Goal: Task Accomplishment & Management: Manage account settings

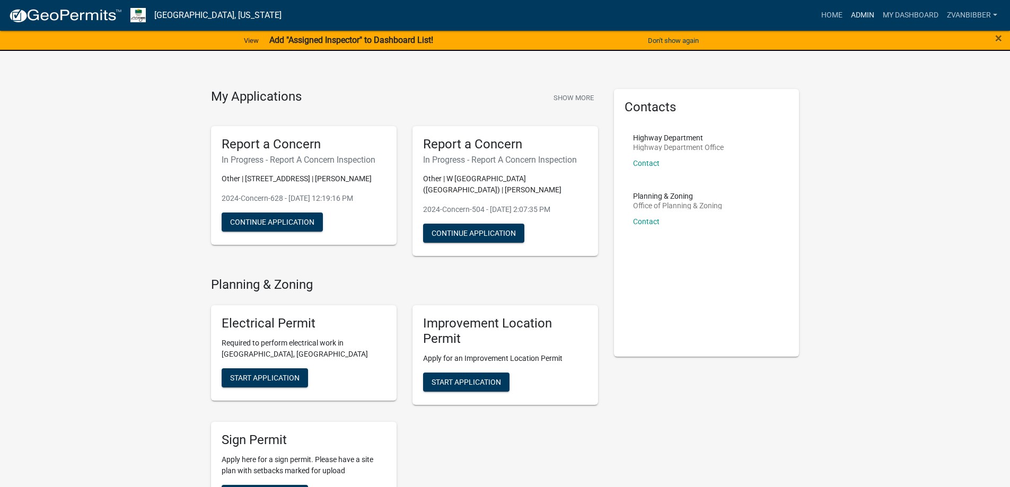
click at [855, 9] on link "Admin" at bounding box center [863, 15] width 32 height 20
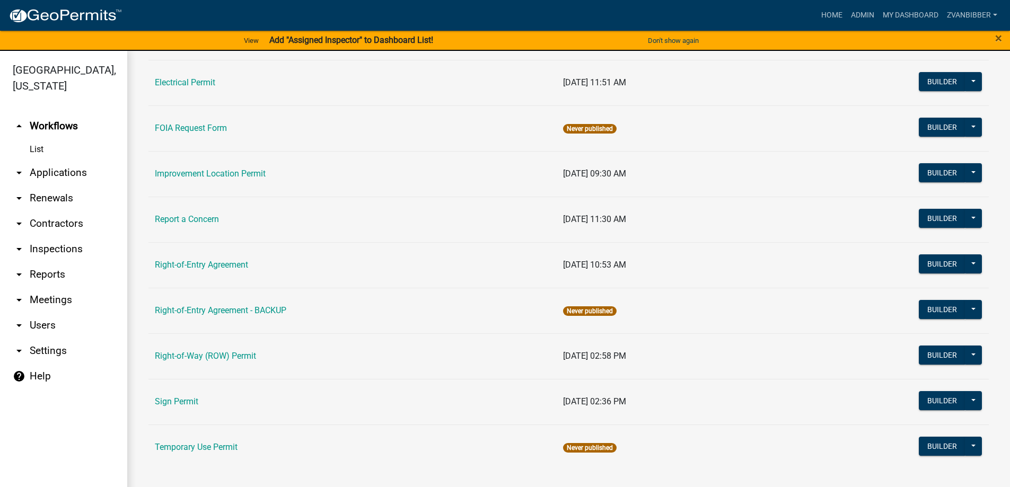
scroll to position [13, 0]
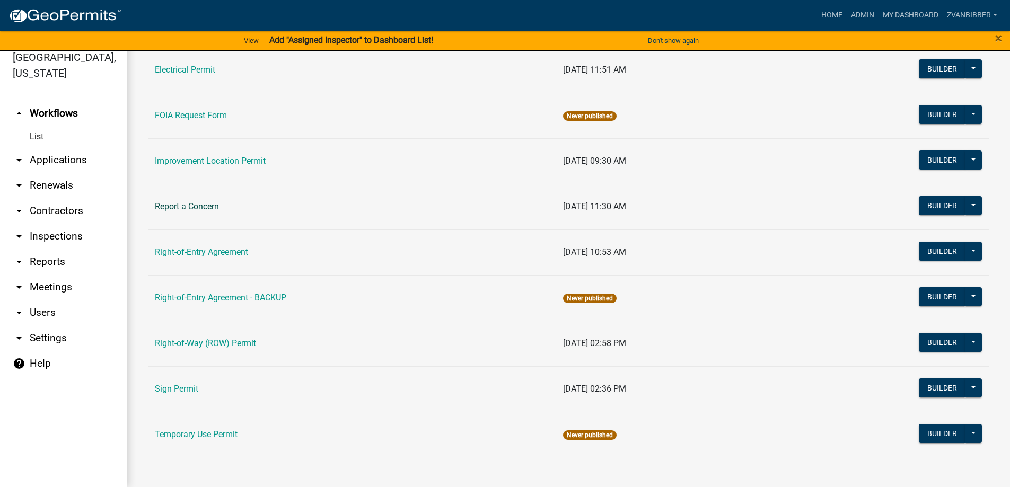
click at [196, 207] on link "Report a Concern" at bounding box center [187, 206] width 64 height 10
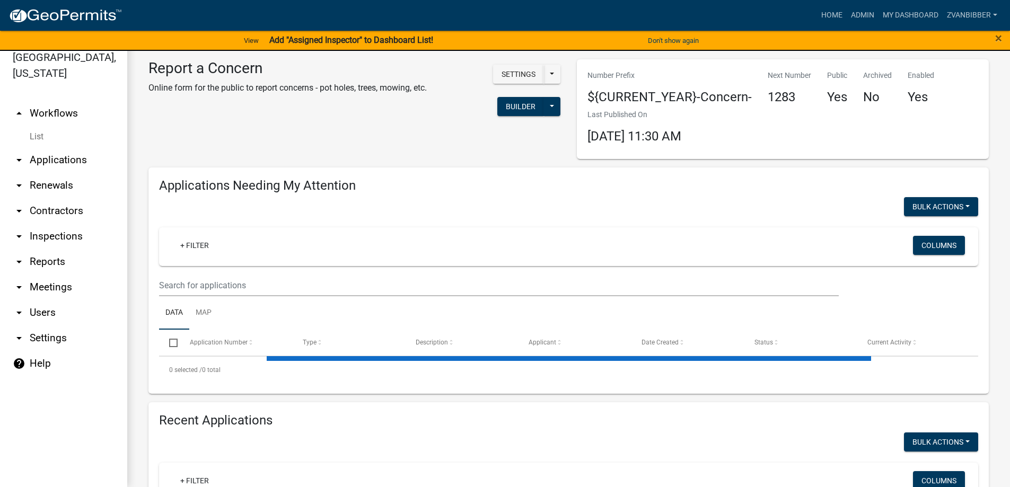
select select "1: 25"
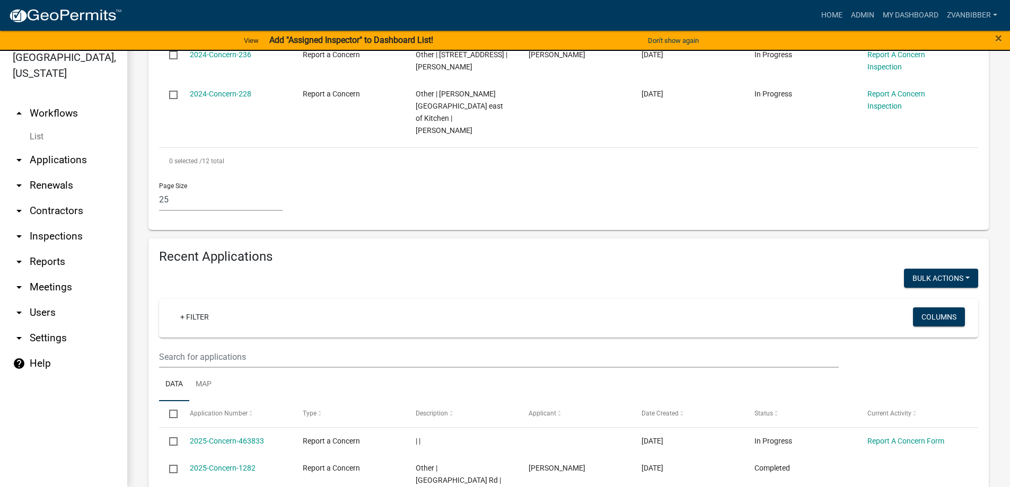
scroll to position [901, 0]
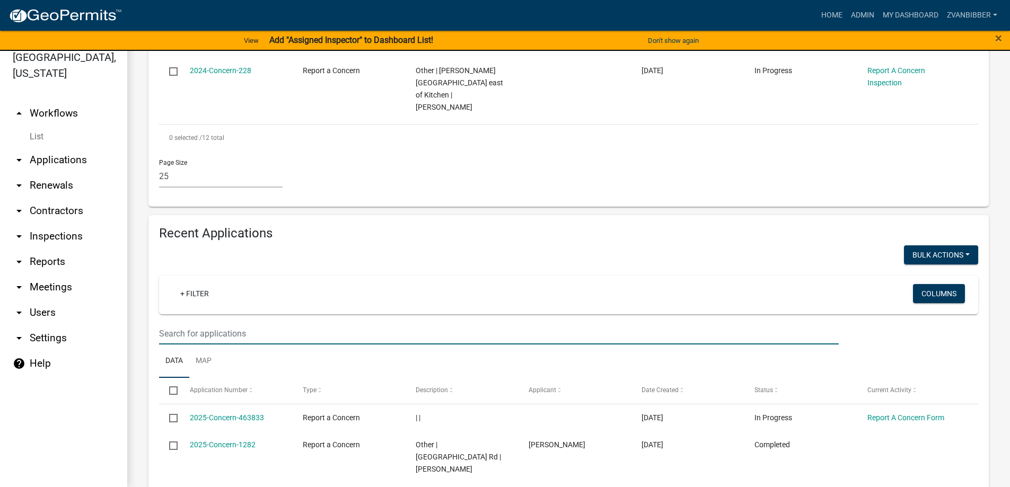
type input "baltimore"
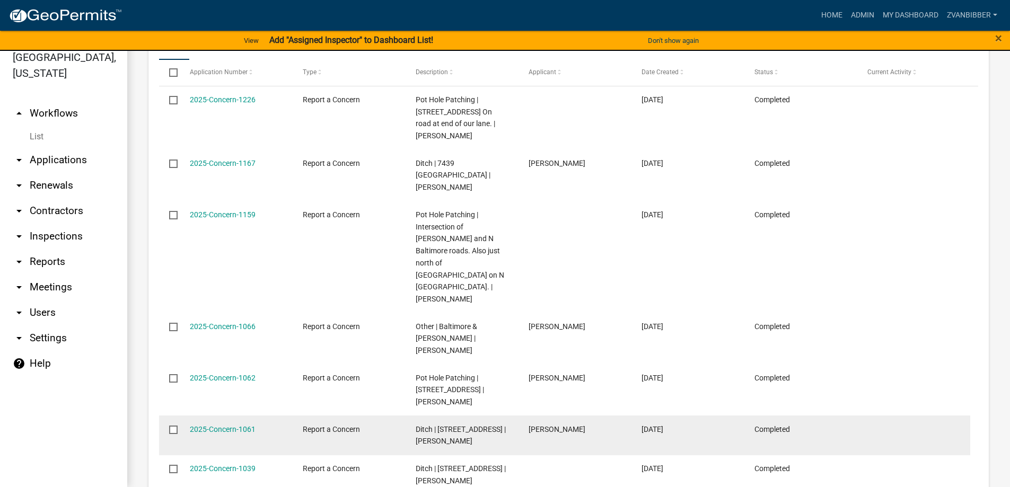
scroll to position [1272, 0]
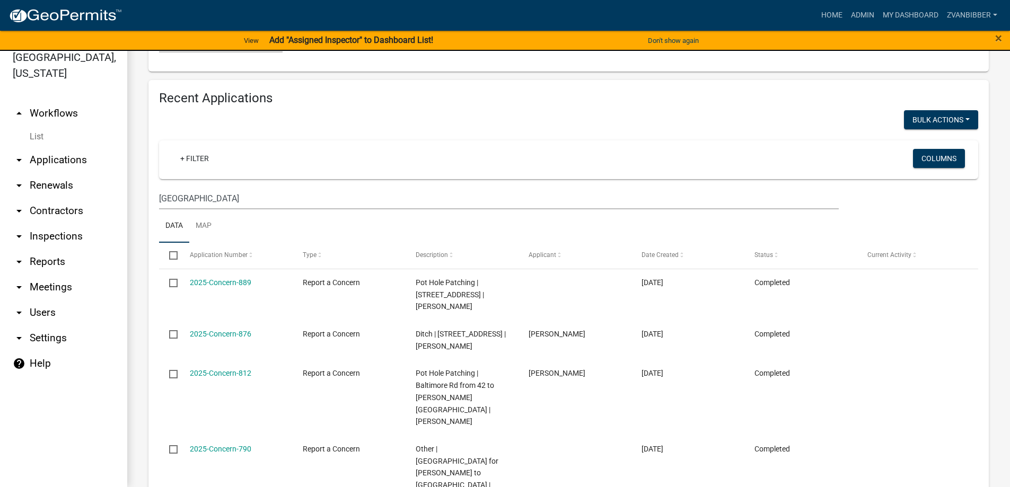
scroll to position [1089, 0]
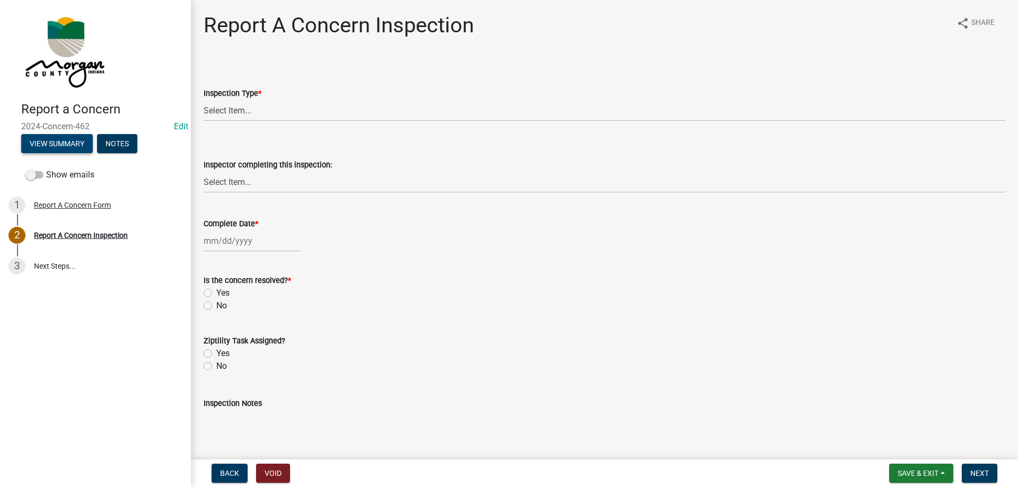
click at [64, 141] on button "View Summary" at bounding box center [57, 143] width 72 height 19
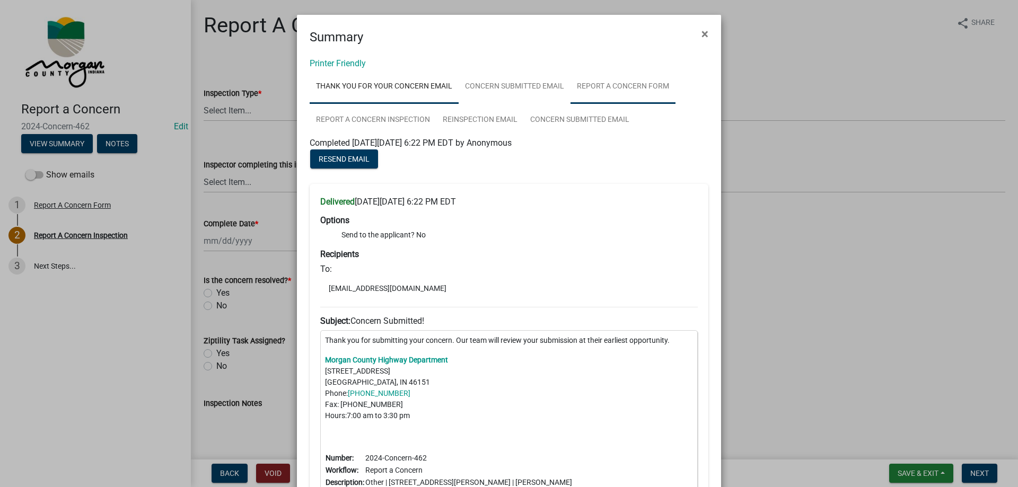
click at [591, 77] on link "Report A Concern Form" at bounding box center [622, 87] width 105 height 34
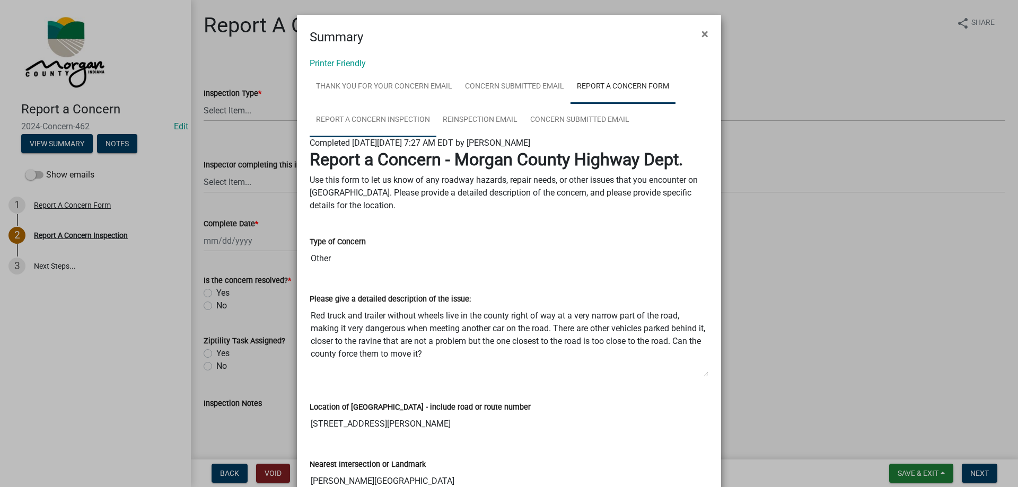
click at [409, 119] on link "Report A Concern Inspection" at bounding box center [373, 120] width 127 height 34
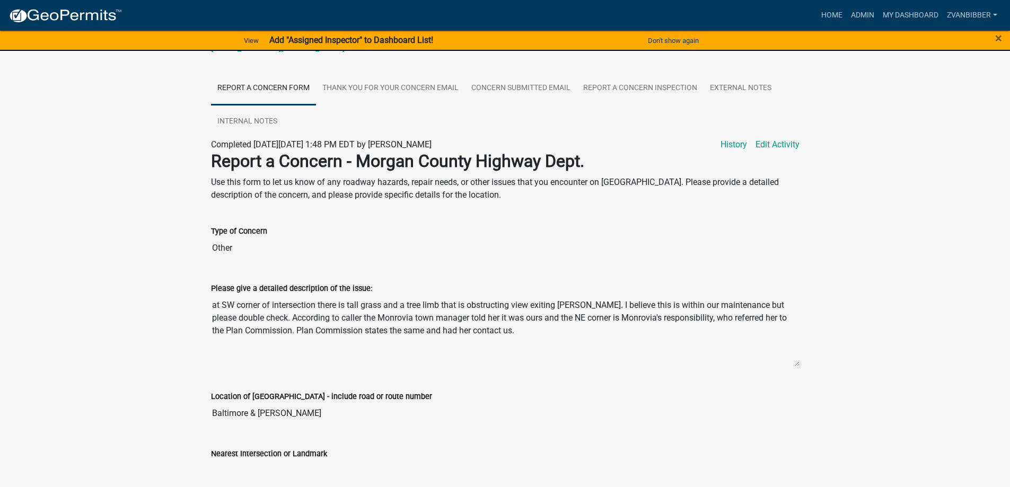
scroll to position [159, 0]
